Goal: Task Accomplishment & Management: Use online tool/utility

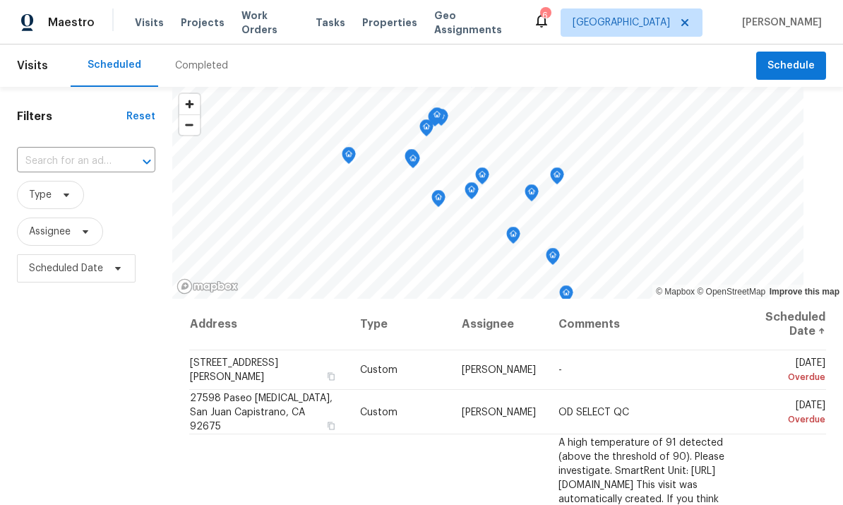
click at [268, 25] on span "Work Orders" at bounding box center [269, 22] width 57 height 28
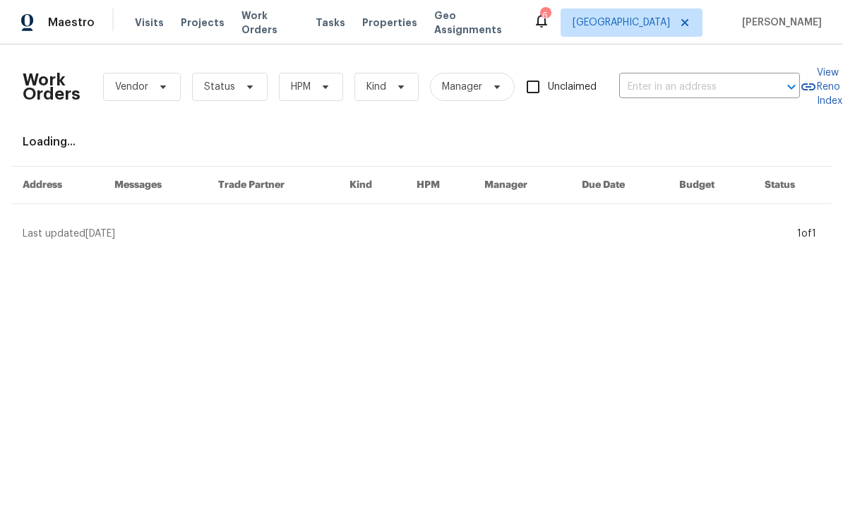
click at [698, 88] on input "text" at bounding box center [689, 87] width 141 height 22
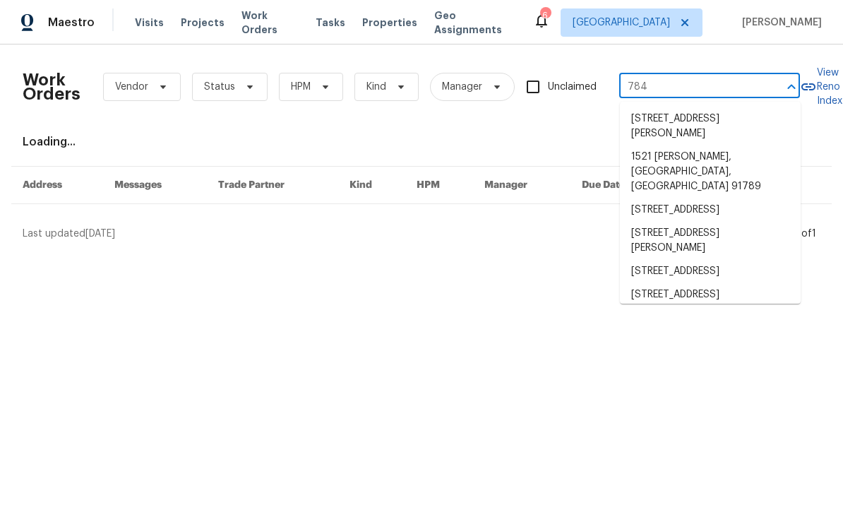
type input "7840"
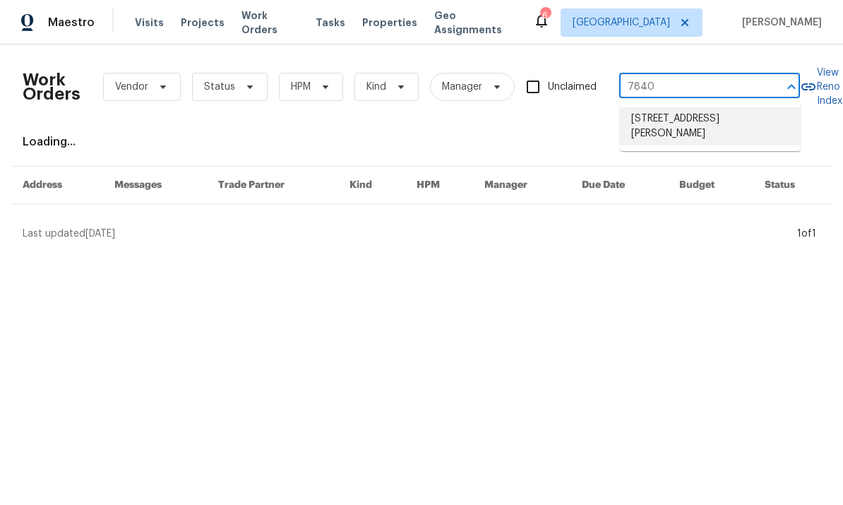
click at [704, 134] on li "[STREET_ADDRESS][PERSON_NAME]" at bounding box center [710, 126] width 181 height 38
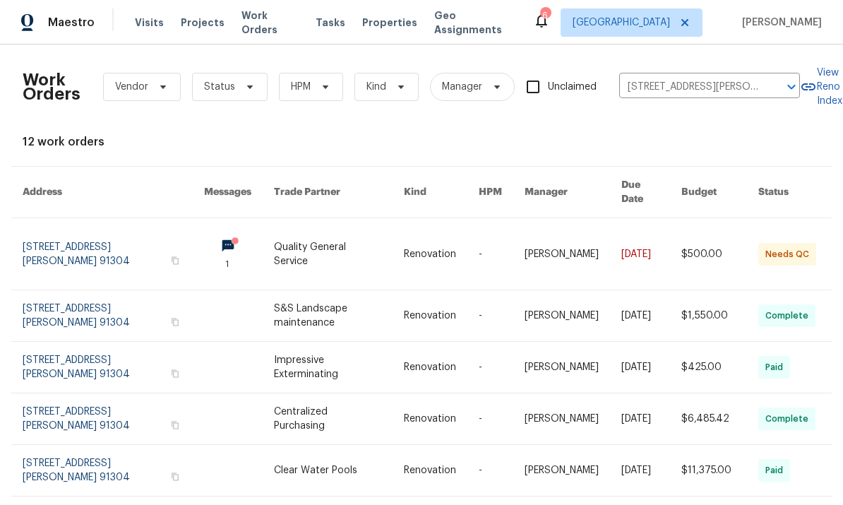
click at [639, 234] on link at bounding box center [651, 253] width 60 height 71
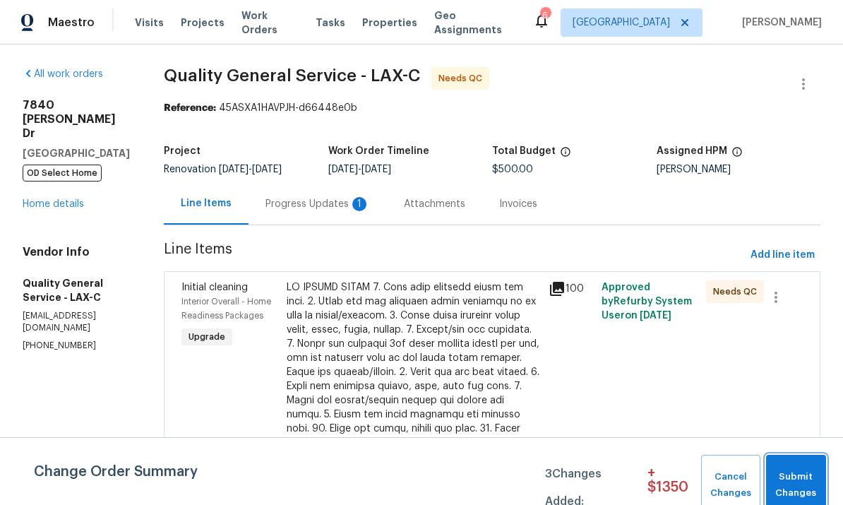
click at [793, 481] on span "Submit Changes" at bounding box center [796, 485] width 46 height 32
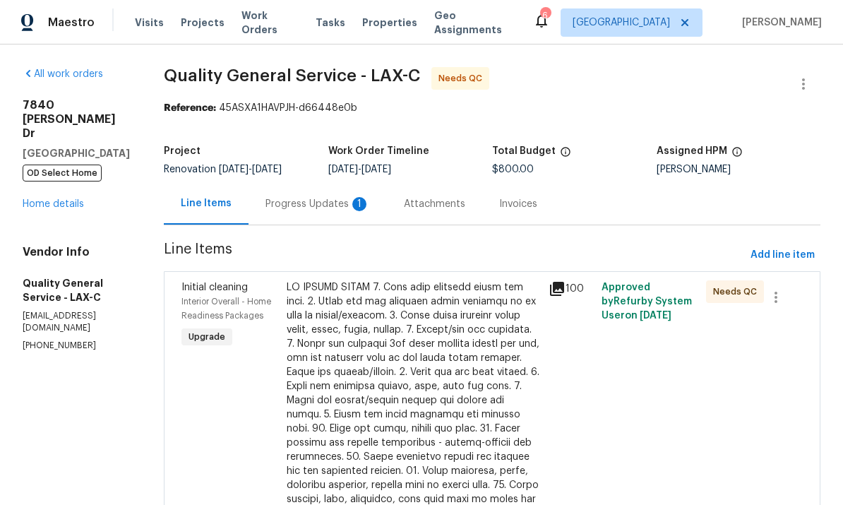
click at [312, 206] on div "Progress Updates 1" at bounding box center [317, 204] width 104 height 14
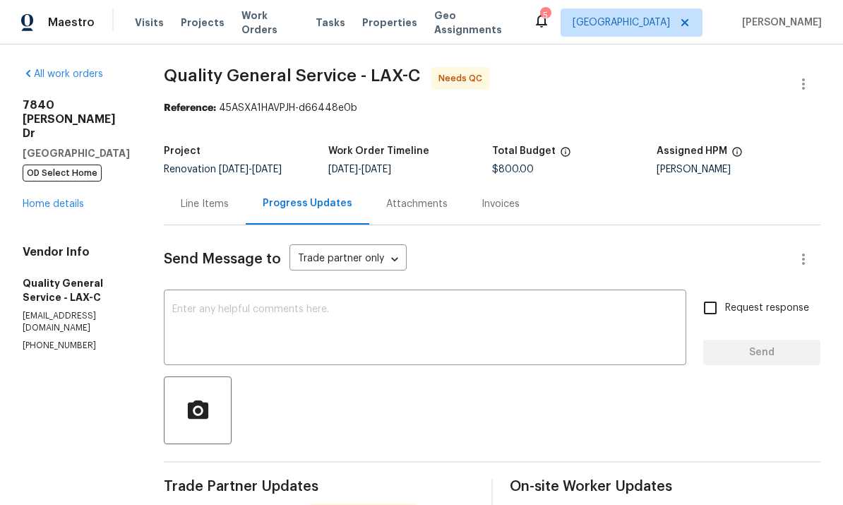
click at [42, 199] on link "Home details" at bounding box center [53, 204] width 61 height 10
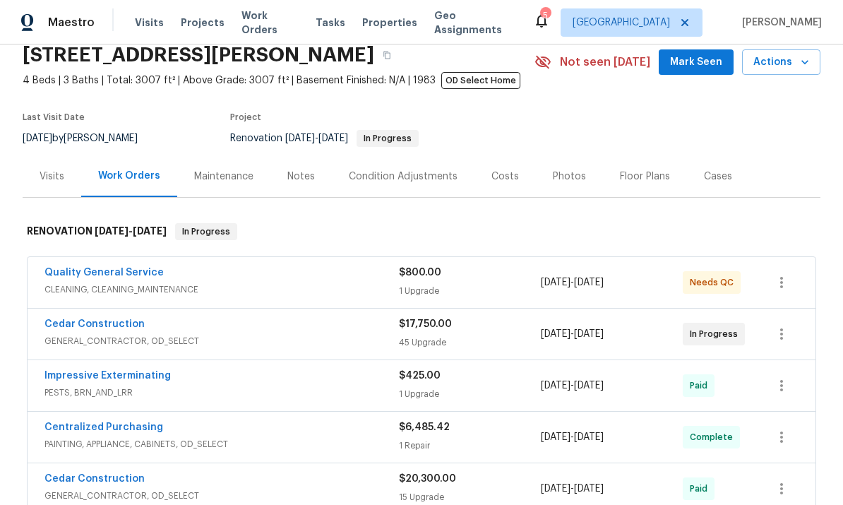
scroll to position [58, 0]
click at [102, 330] on link "Cedar Construction" at bounding box center [94, 325] width 100 height 10
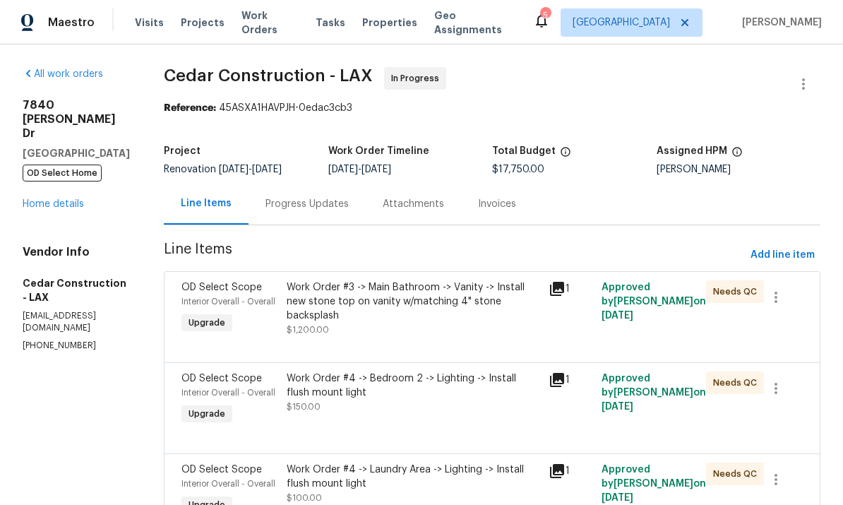
click at [66, 199] on link "Home details" at bounding box center [53, 204] width 61 height 10
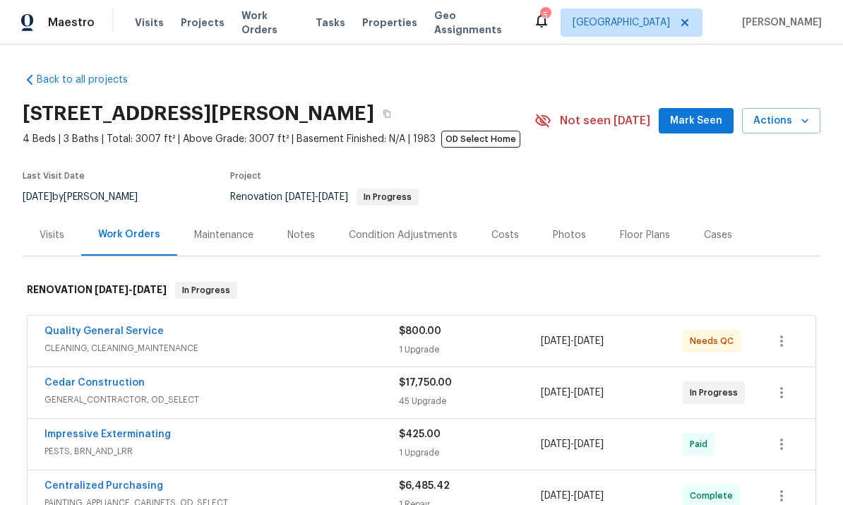
click at [145, 437] on link "Impressive Exterminating" at bounding box center [107, 434] width 126 height 10
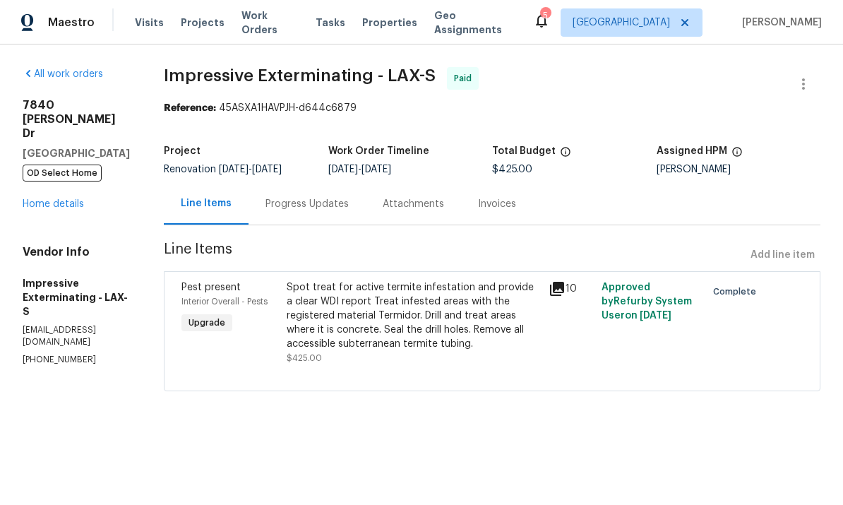
click at [77, 199] on link "Home details" at bounding box center [53, 204] width 61 height 10
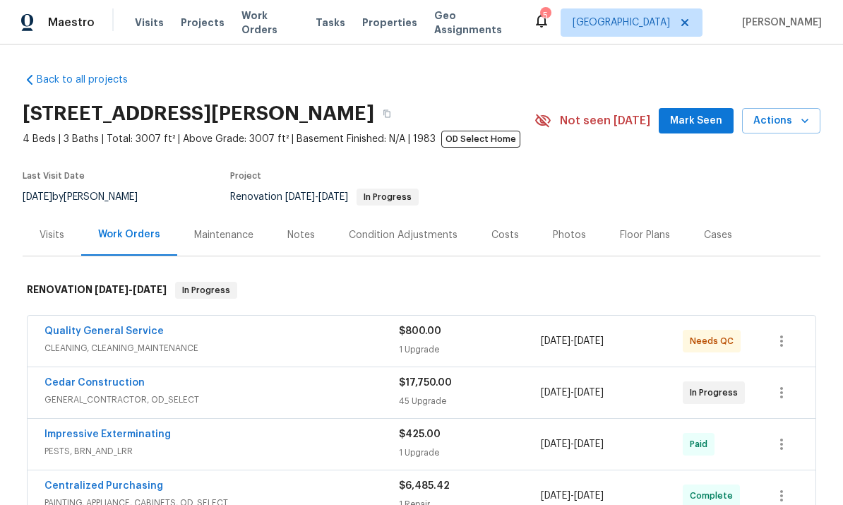
click at [137, 330] on link "Quality General Service" at bounding box center [103, 331] width 119 height 10
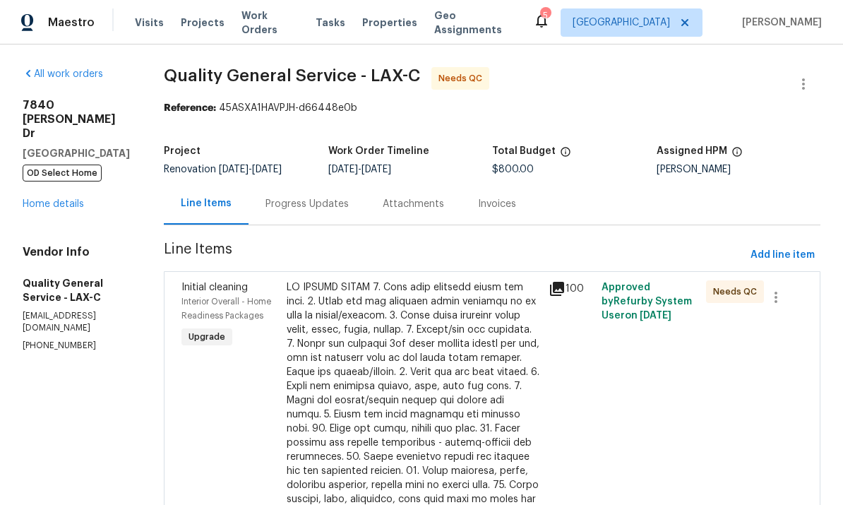
click at [65, 199] on link "Home details" at bounding box center [53, 204] width 61 height 10
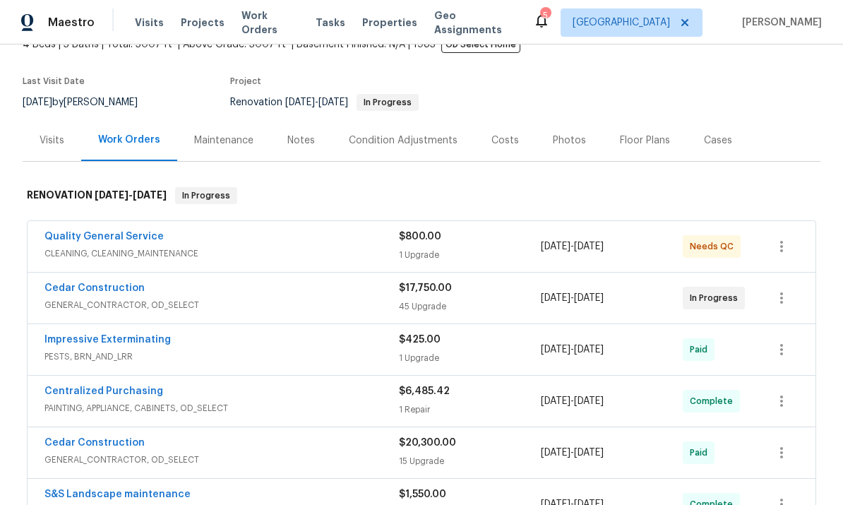
scroll to position [93, 0]
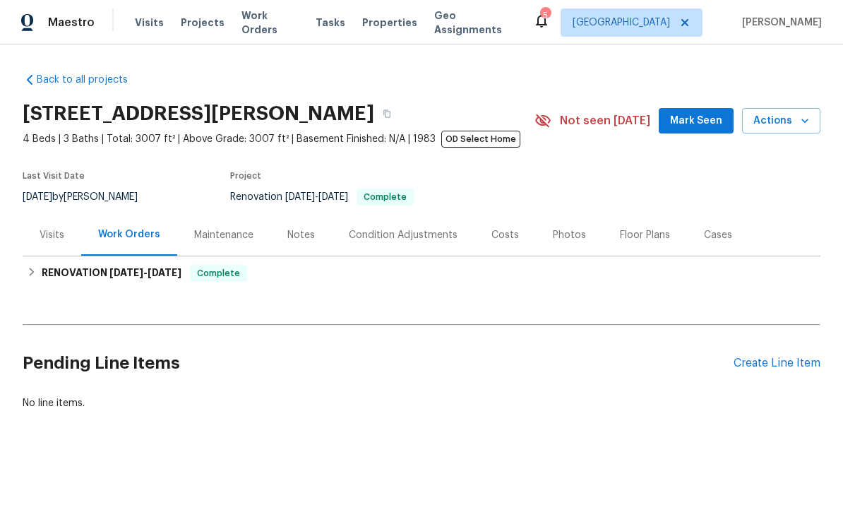
scroll to position [1, 0]
click at [383, 114] on icon "button" at bounding box center [386, 114] width 7 height 8
